Goal: Task Accomplishment & Management: Manage account settings

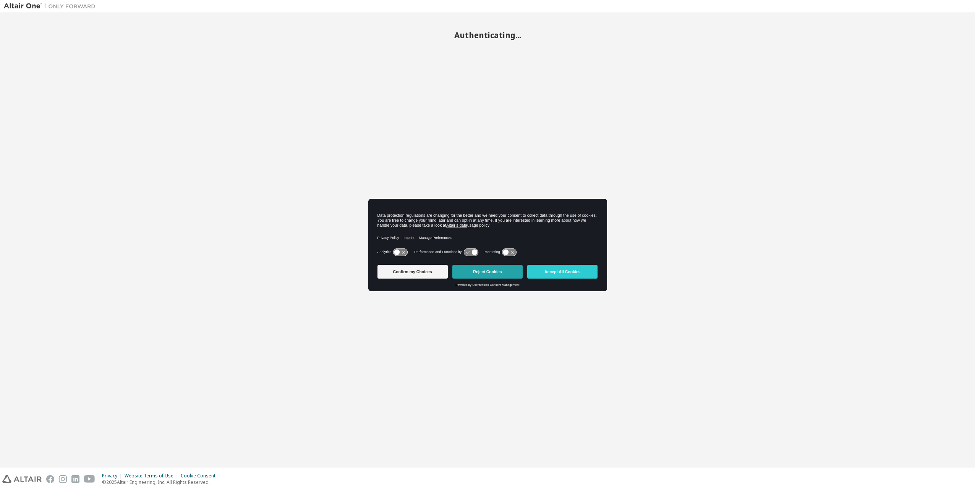
click at [484, 272] on button "Reject Cookies" at bounding box center [487, 272] width 70 height 14
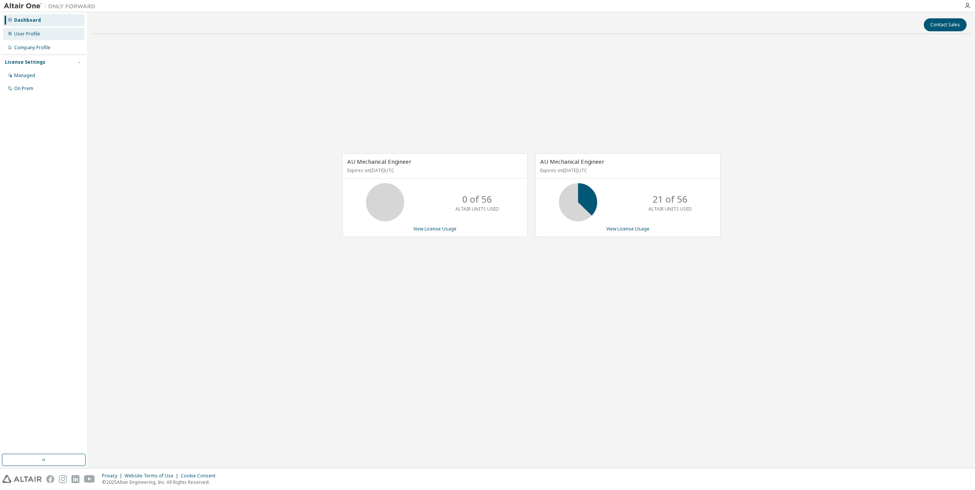
click at [36, 36] on div "User Profile" at bounding box center [27, 34] width 26 height 6
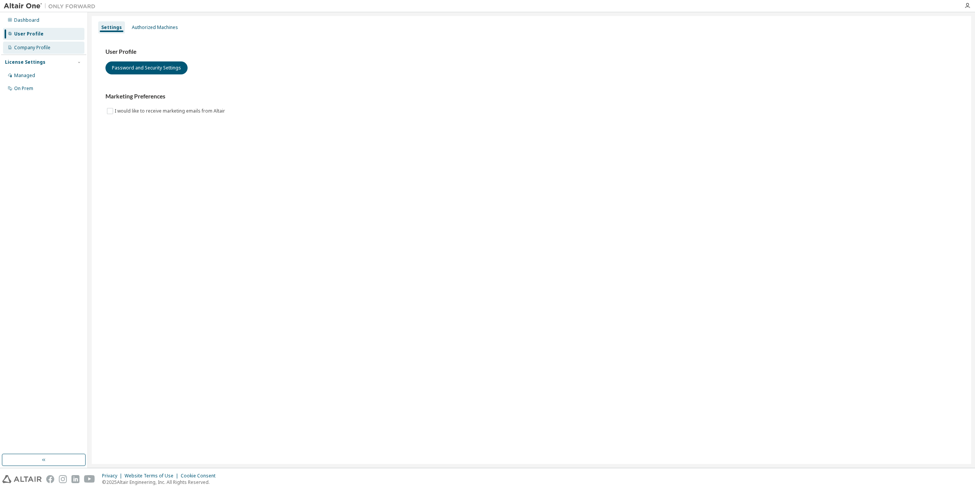
click at [33, 46] on div "Company Profile" at bounding box center [32, 48] width 36 height 6
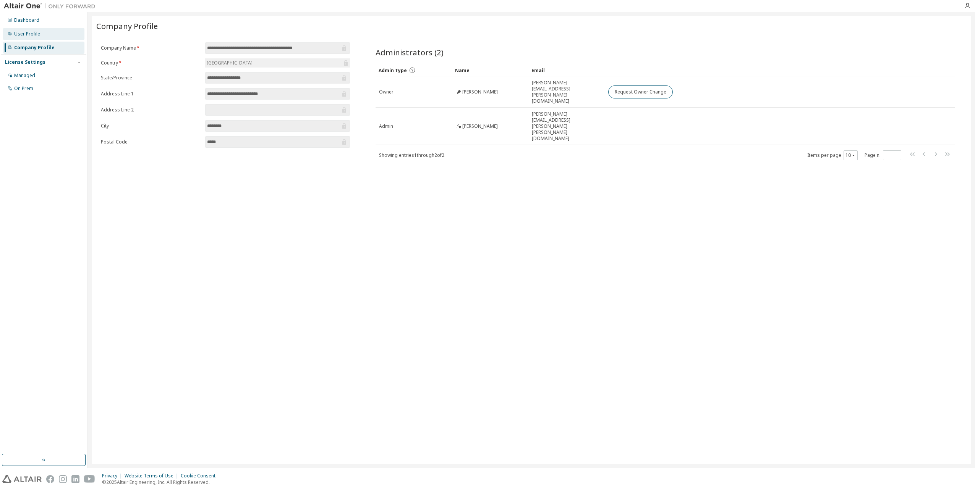
click at [21, 37] on div "User Profile" at bounding box center [27, 34] width 26 height 6
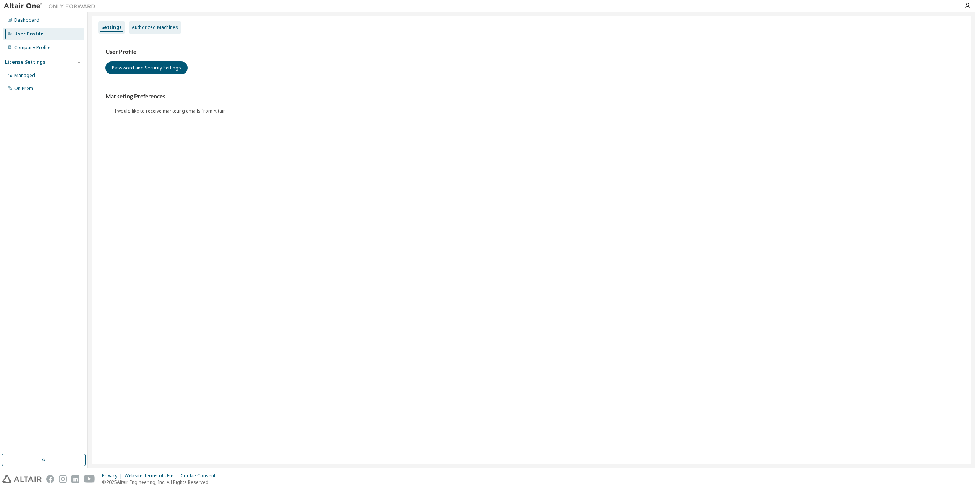
click at [135, 26] on div "Authorized Machines" at bounding box center [155, 27] width 46 height 6
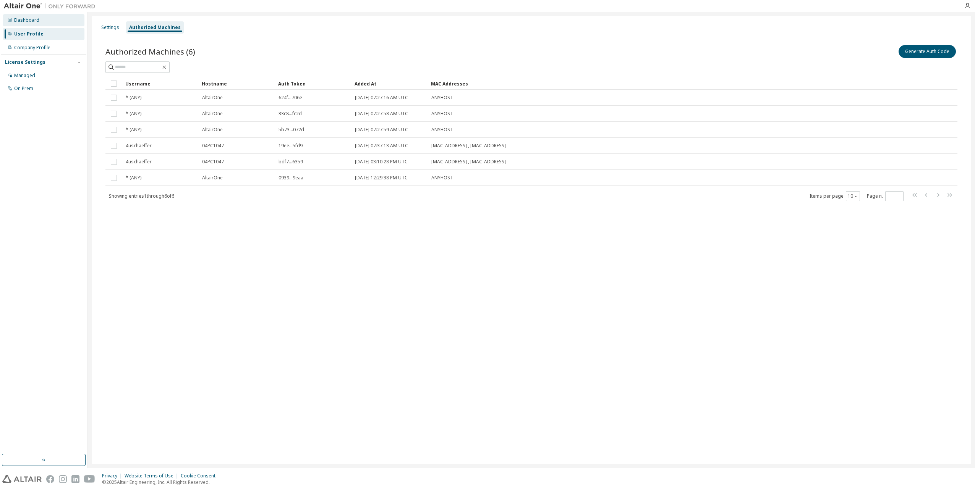
click at [26, 21] on div "Dashboard" at bounding box center [26, 20] width 25 height 6
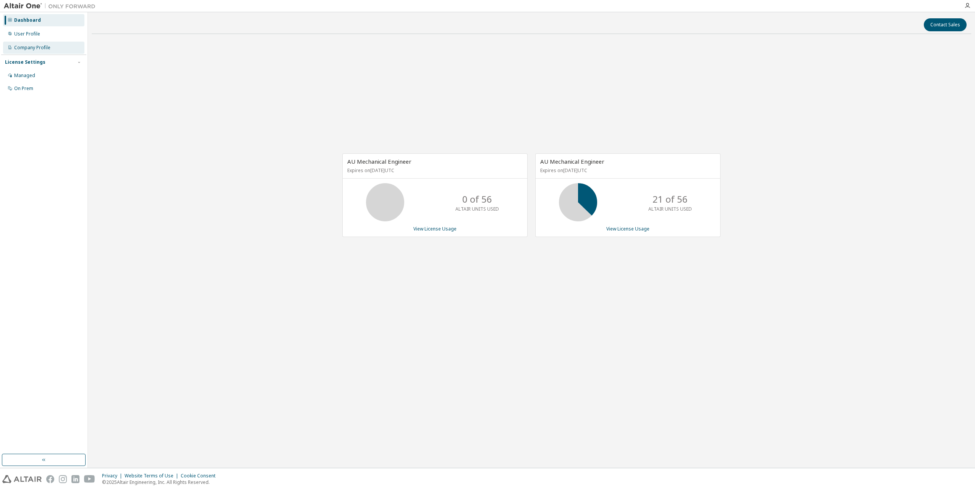
drag, startPoint x: 35, startPoint y: 49, endPoint x: 47, endPoint y: 47, distance: 12.3
click at [35, 48] on div "Company Profile" at bounding box center [32, 48] width 36 height 6
